Goal: Book appointment/travel/reservation

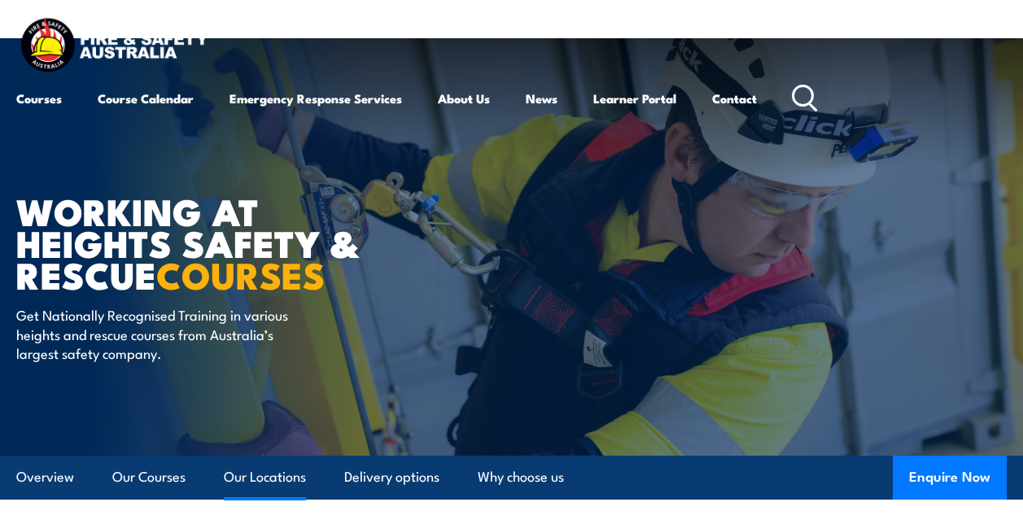
click at [264, 473] on link "Our Locations" at bounding box center [265, 477] width 82 height 43
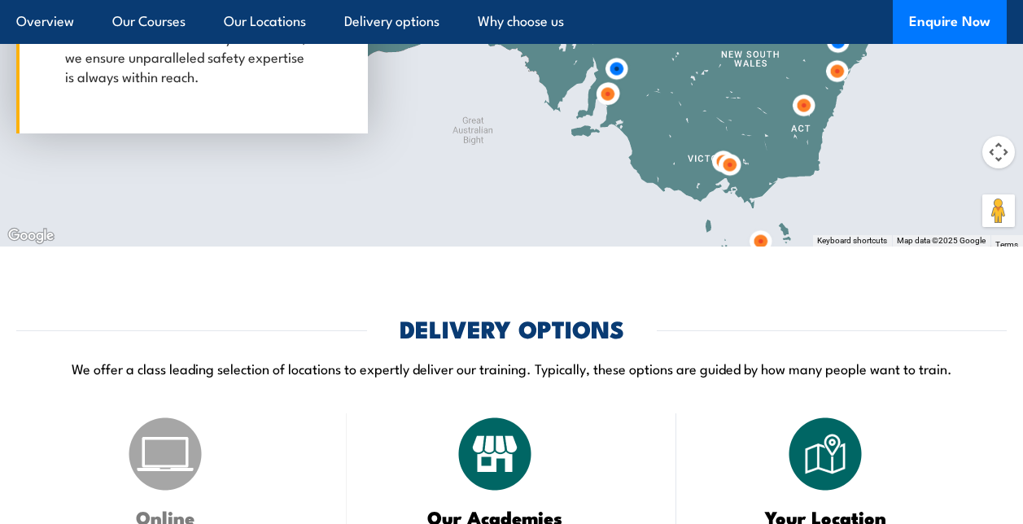
scroll to position [2900, 0]
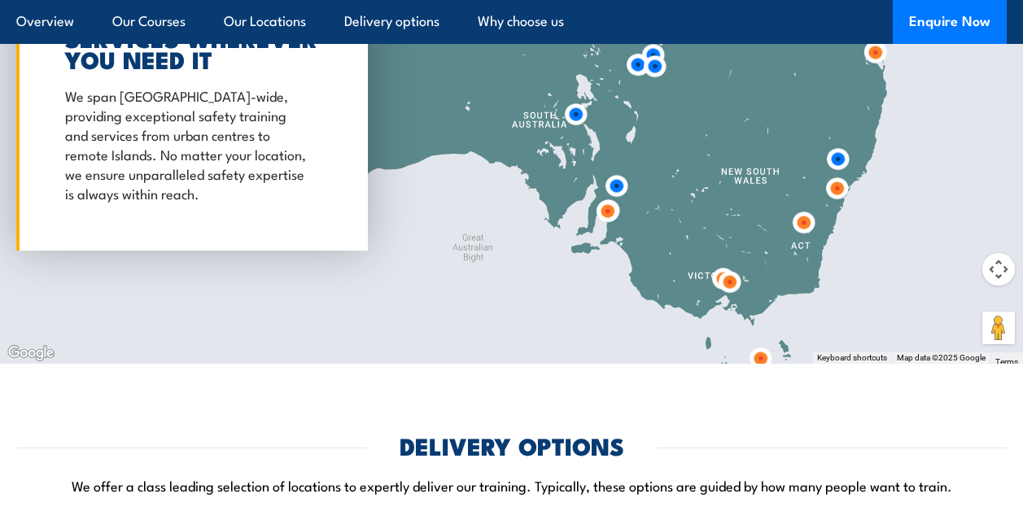
click at [607, 216] on img at bounding box center [607, 211] width 30 height 30
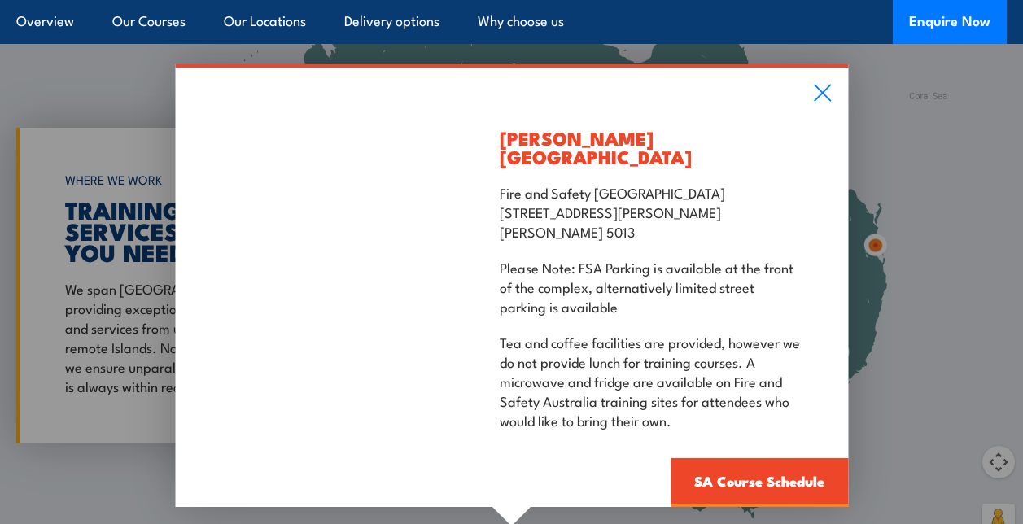
scroll to position [2736, 0]
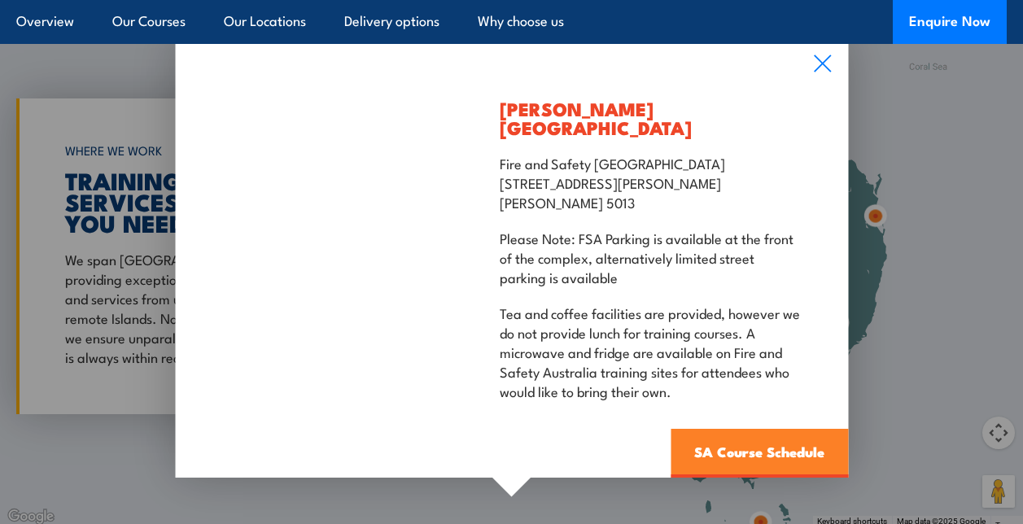
click at [739, 429] on link "SA Course Schedule" at bounding box center [758, 453] width 177 height 49
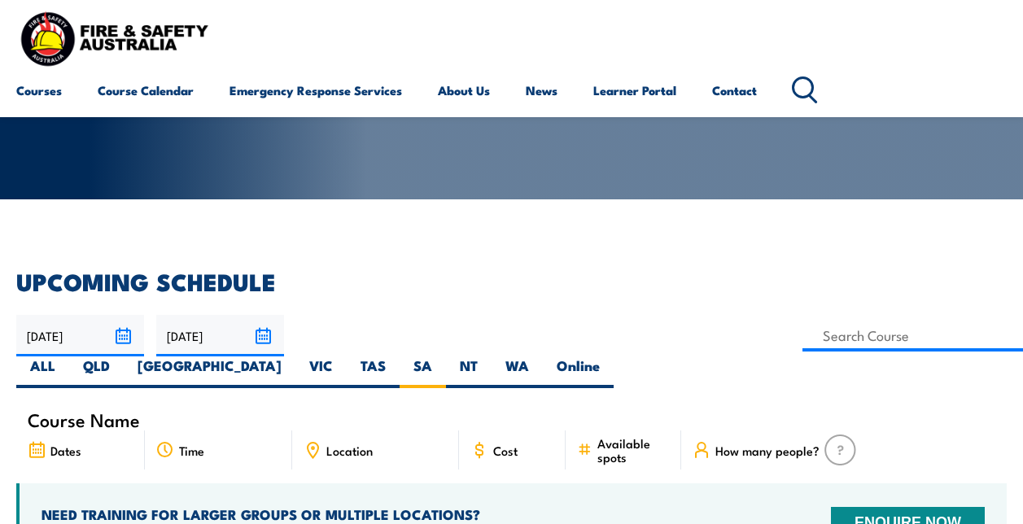
scroll to position [658, 0]
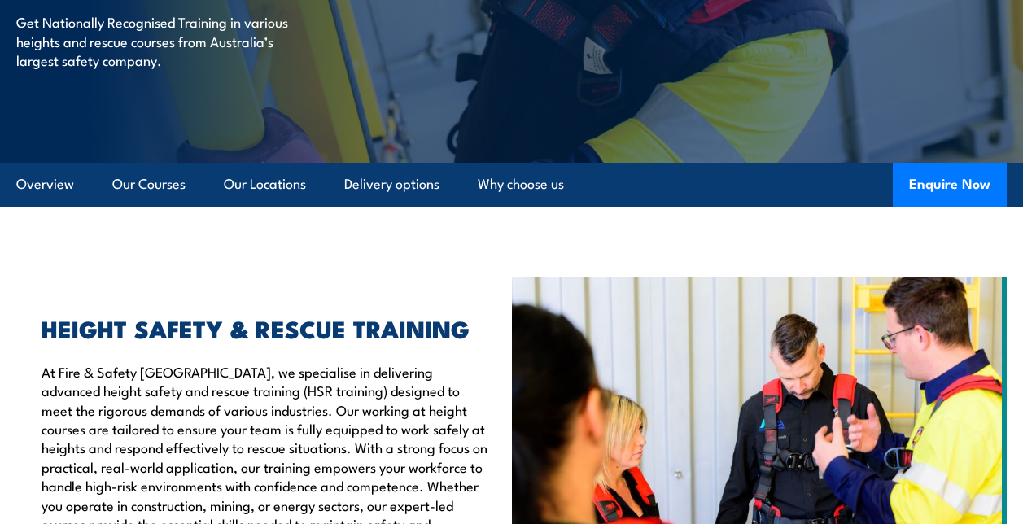
scroll to position [550, 0]
